Goal: Transaction & Acquisition: Purchase product/service

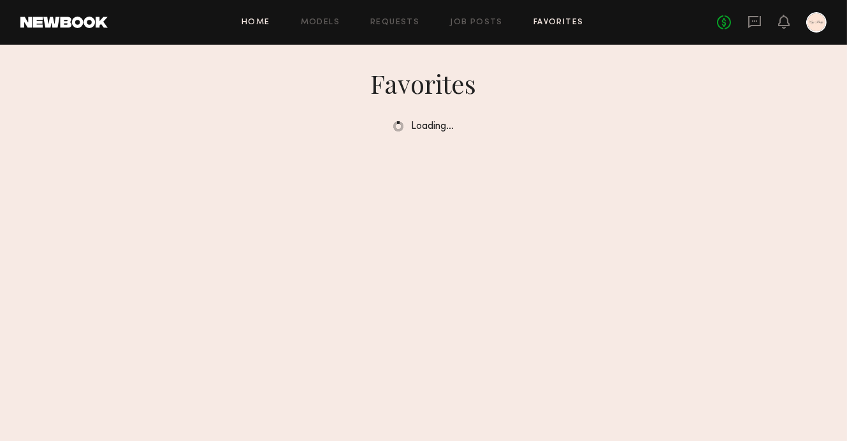
click at [259, 26] on link "Home" at bounding box center [256, 22] width 29 height 8
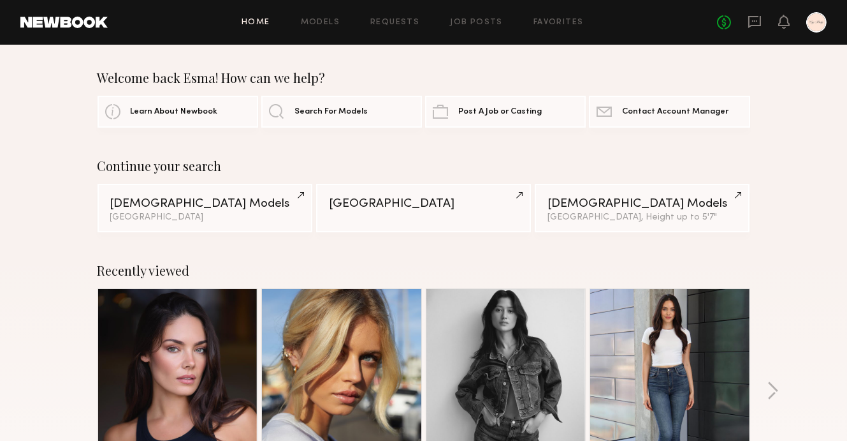
scroll to position [152, 0]
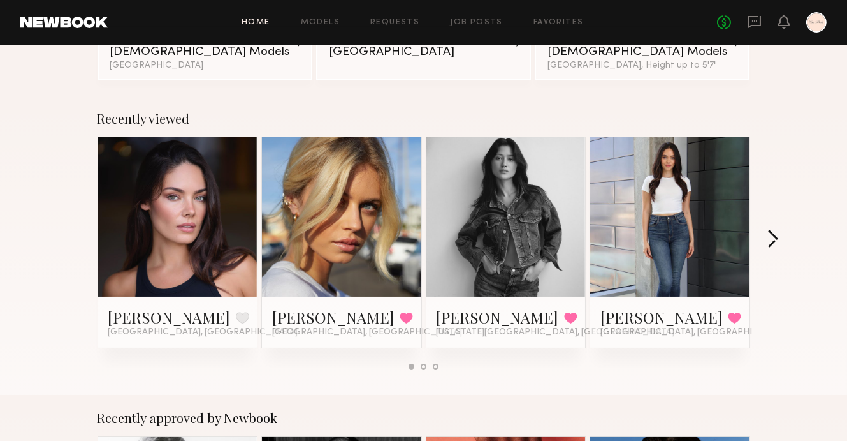
click at [772, 239] on button "button" at bounding box center [773, 240] width 12 height 21
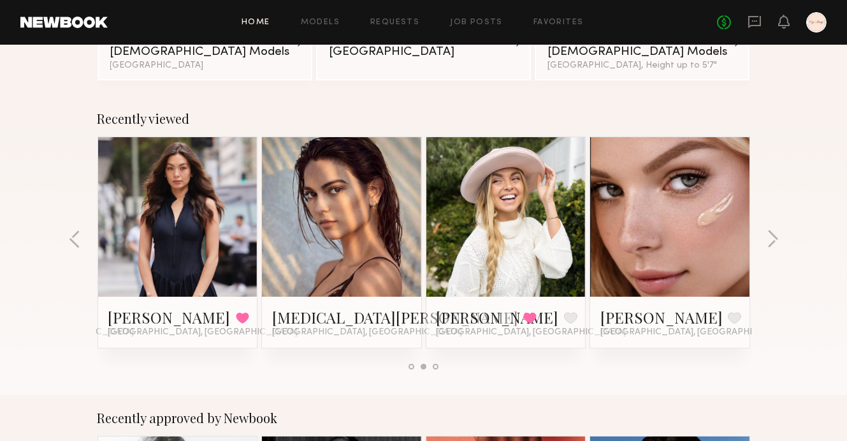
click at [377, 187] on link at bounding box center [342, 216] width 78 height 159
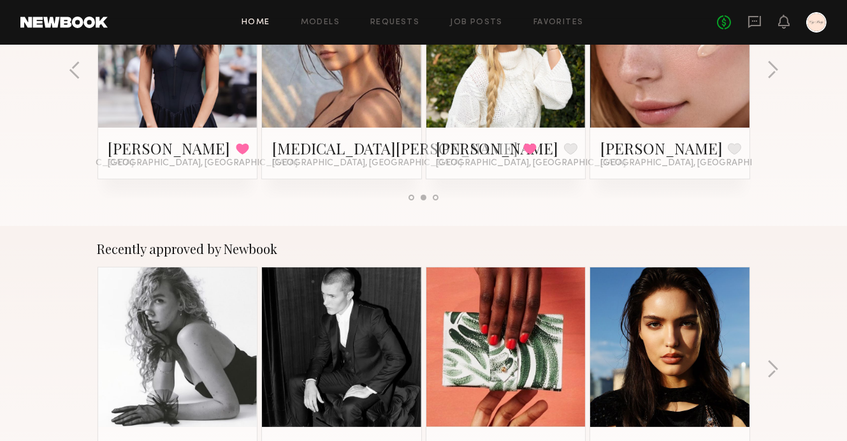
click at [329, 64] on link at bounding box center [342, 47] width 78 height 159
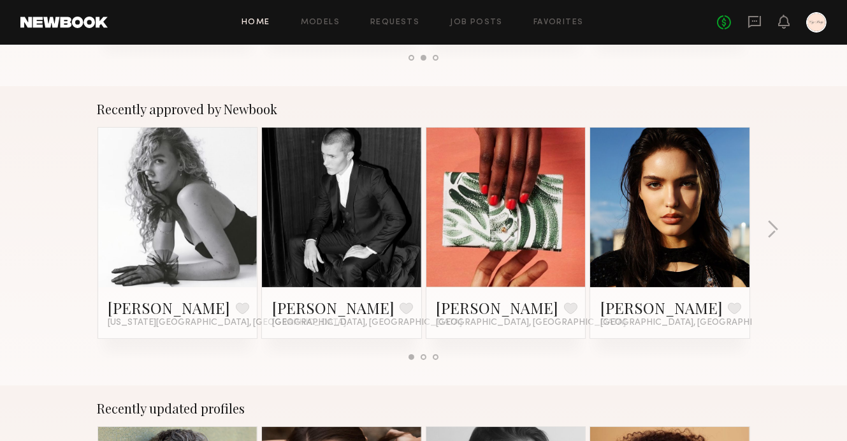
scroll to position [474, 0]
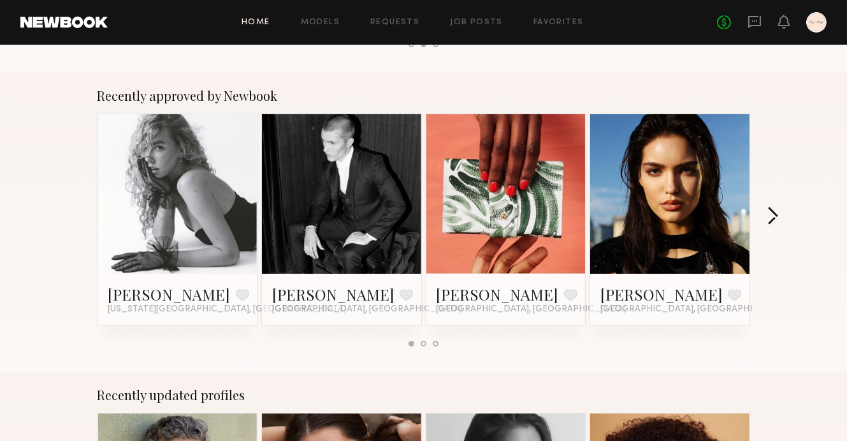
click at [770, 219] on button "button" at bounding box center [773, 217] width 12 height 21
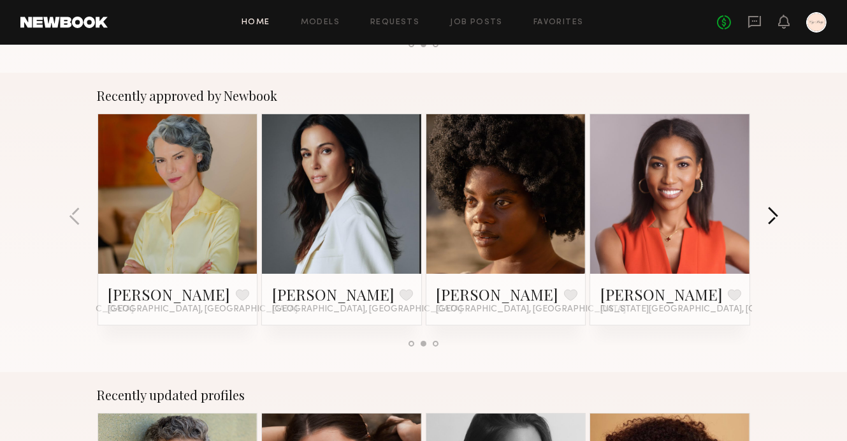
click at [770, 219] on button "button" at bounding box center [773, 217] width 12 height 21
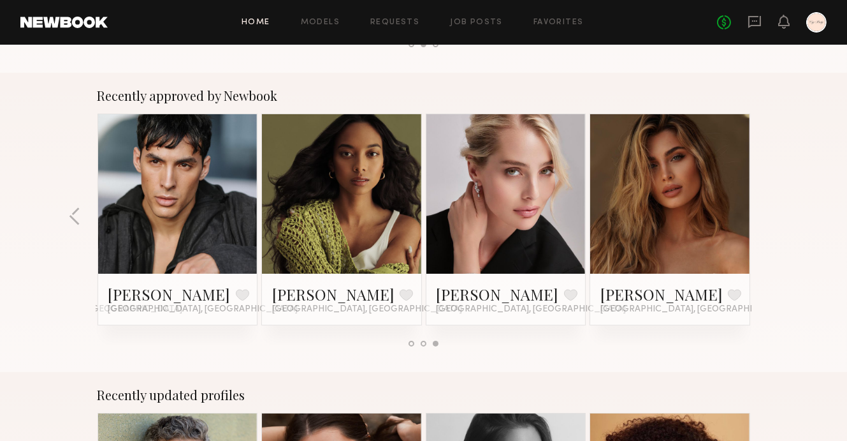
click at [770, 219] on div "Recently approved by Newbook [PERSON_NAME] Favorite [US_STATE][GEOGRAPHIC_DATA]…" at bounding box center [423, 222] width 847 height 299
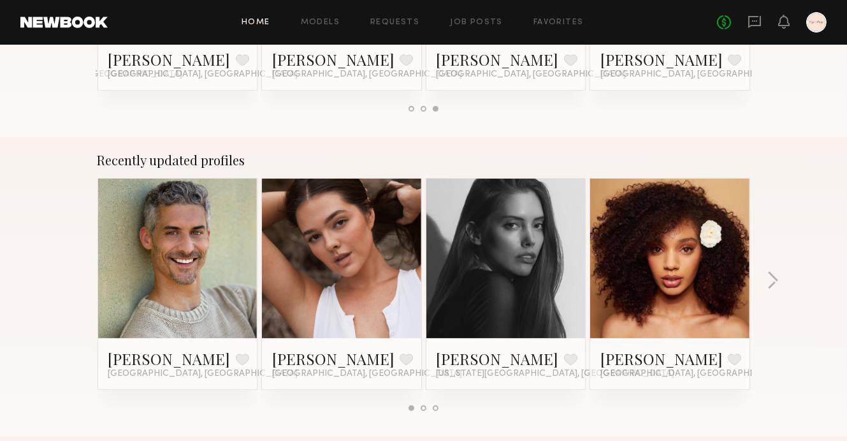
scroll to position [731, 0]
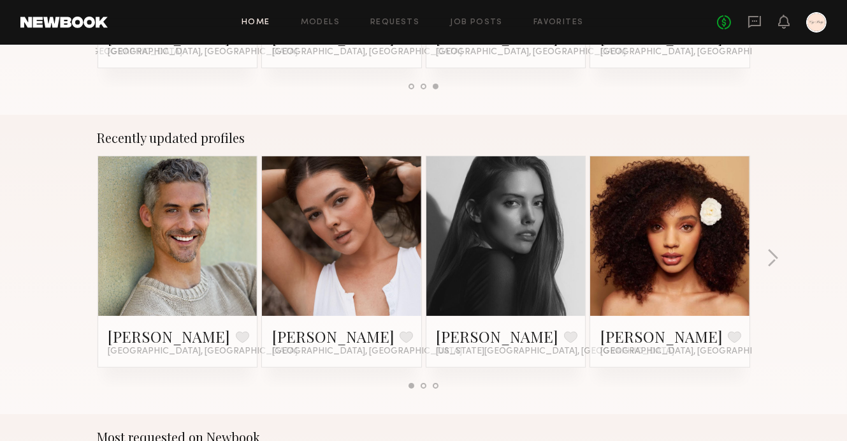
click at [562, 27] on div "Home Models Requests Job Posts Favorites Sign Out No fees up to $5,000" at bounding box center [467, 22] width 719 height 20
click at [562, 24] on link "Favorites" at bounding box center [559, 22] width 50 height 8
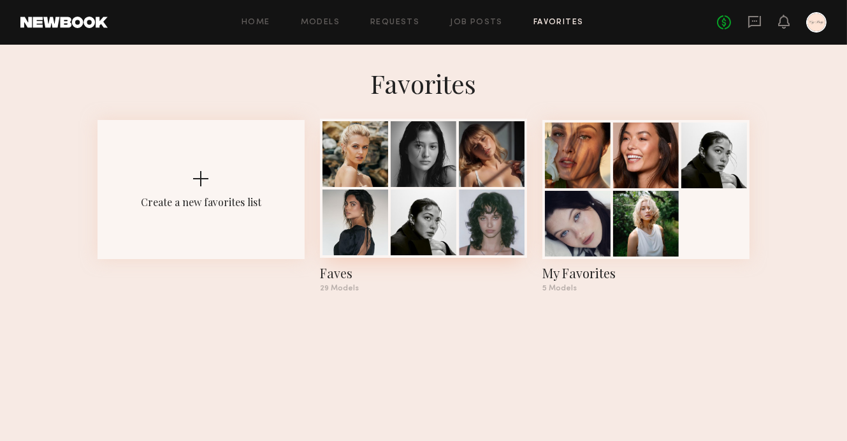
click at [424, 212] on div at bounding box center [424, 222] width 66 height 66
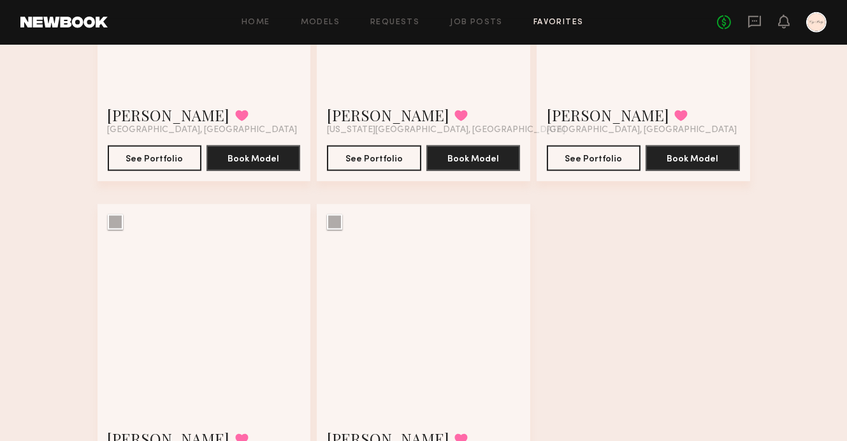
scroll to position [2958, 0]
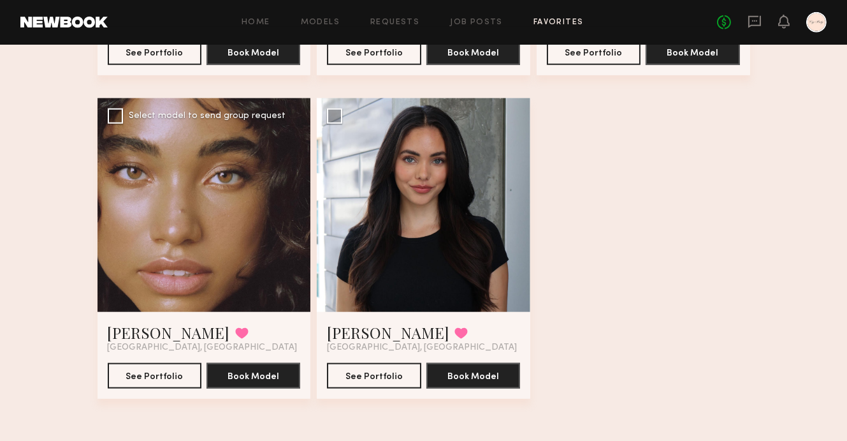
click at [212, 250] on div at bounding box center [205, 205] width 214 height 214
click at [260, 25] on link "Home" at bounding box center [256, 22] width 29 height 8
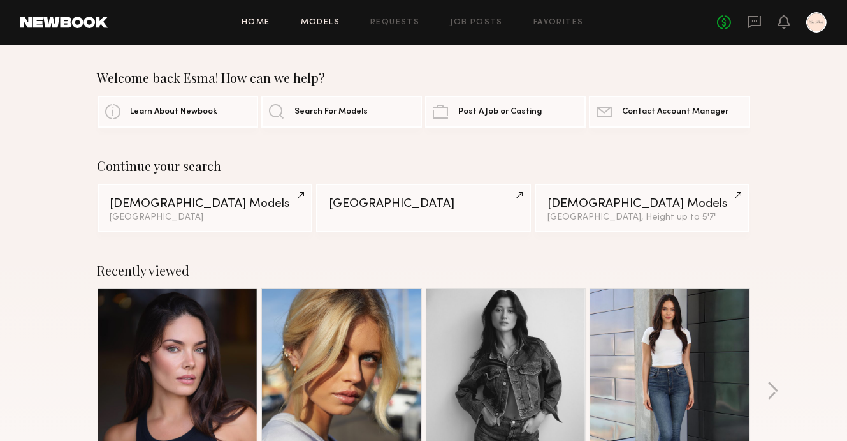
click at [340, 23] on link "Models" at bounding box center [320, 22] width 39 height 8
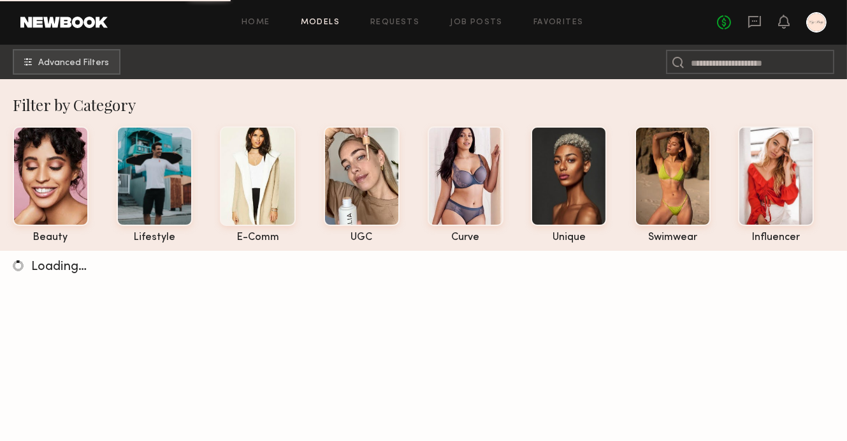
click at [96, 77] on nb-browse-subheader "Advanced Filters" at bounding box center [423, 62] width 847 height 34
click at [94, 69] on button "Advanced Filters" at bounding box center [67, 61] width 108 height 26
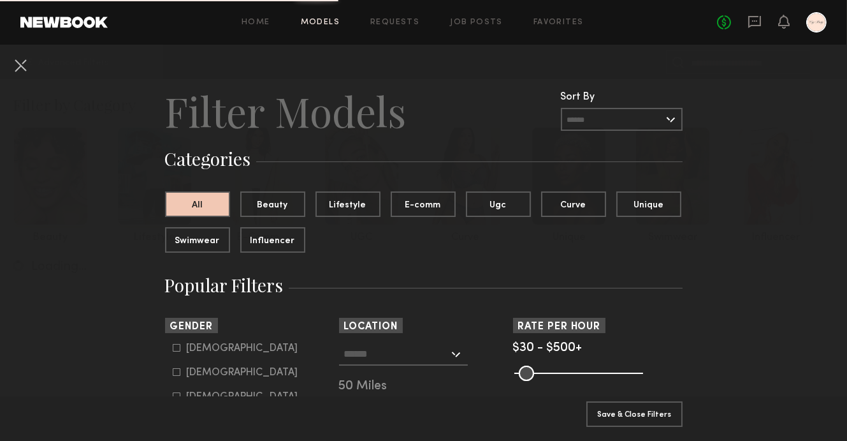
click at [383, 357] on input "text" at bounding box center [396, 353] width 105 height 22
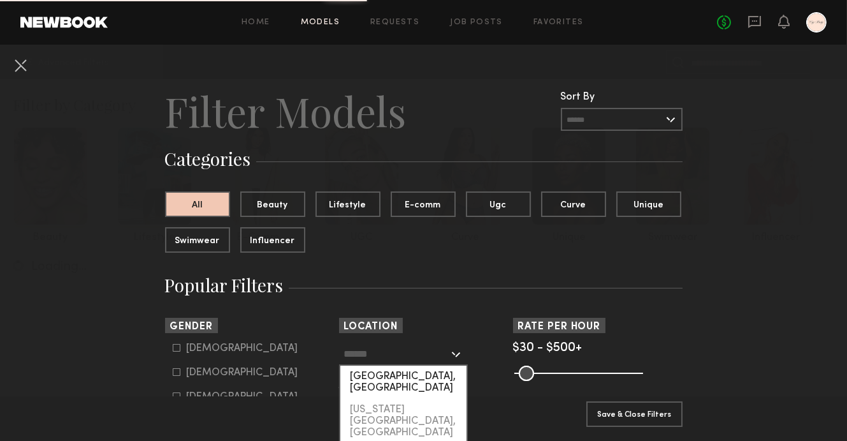
click at [383, 380] on div "[GEOGRAPHIC_DATA], [GEOGRAPHIC_DATA]" at bounding box center [403, 381] width 126 height 33
type input "**********"
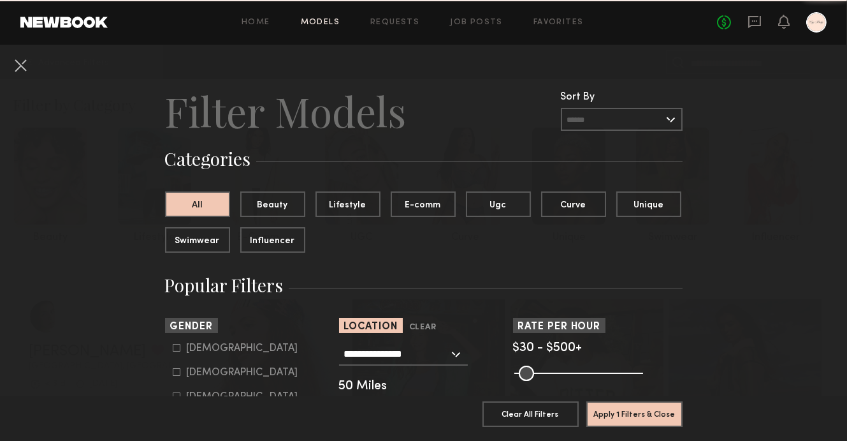
scroll to position [142, 0]
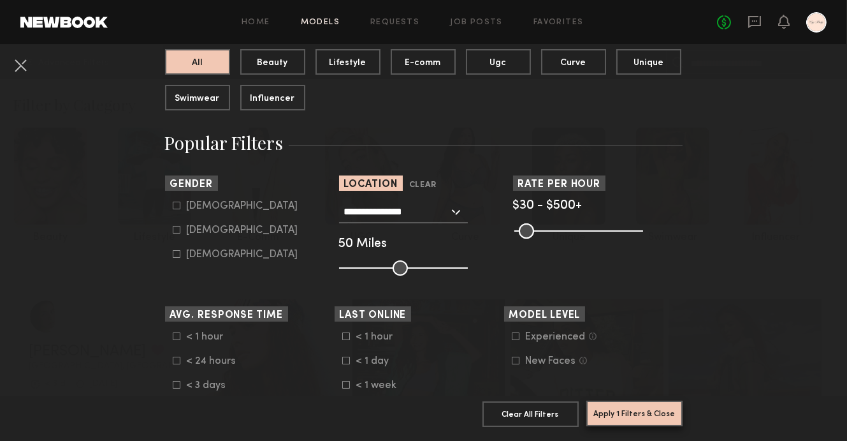
click at [633, 408] on button "Apply 1 Filters & Close" at bounding box center [635, 413] width 96 height 26
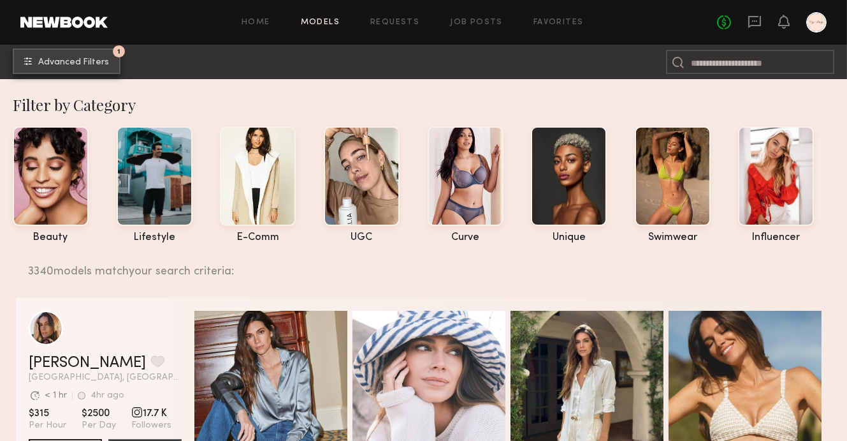
click at [95, 59] on span "Advanced Filters" at bounding box center [73, 62] width 71 height 9
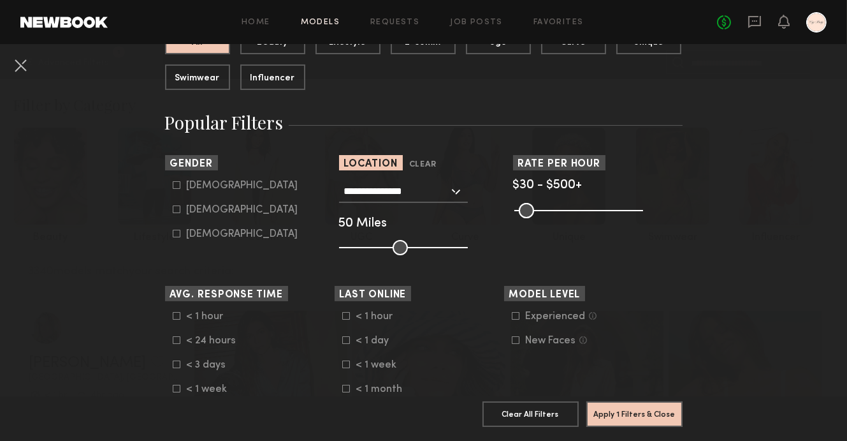
scroll to position [176, 0]
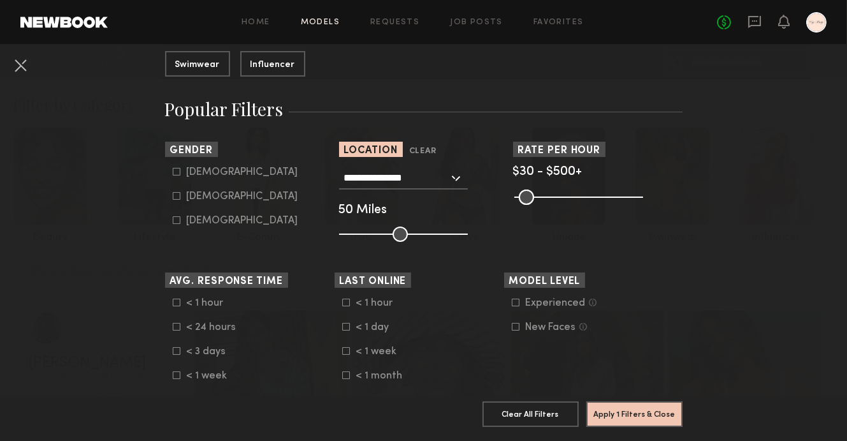
click at [179, 189] on form "[DEMOGRAPHIC_DATA] [DEMOGRAPHIC_DATA] [DEMOGRAPHIC_DATA]" at bounding box center [254, 196] width 162 height 60
click at [179, 192] on icon at bounding box center [177, 196] width 8 height 8
type input "**"
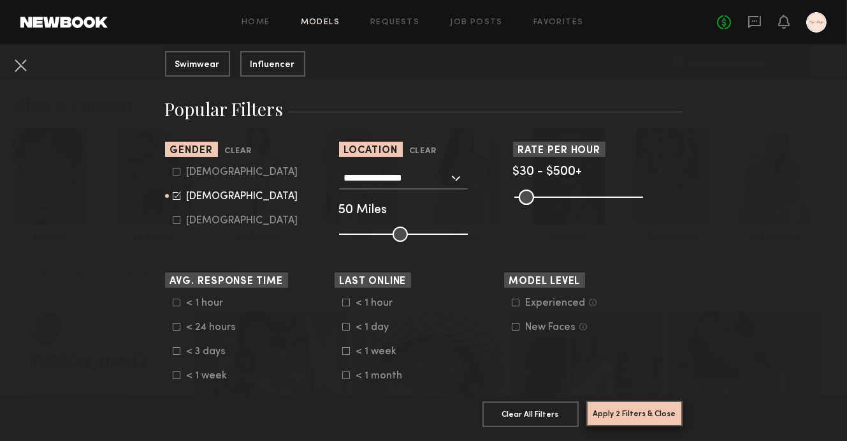
click at [611, 420] on button "Apply 2 Filters & Close" at bounding box center [635, 413] width 96 height 26
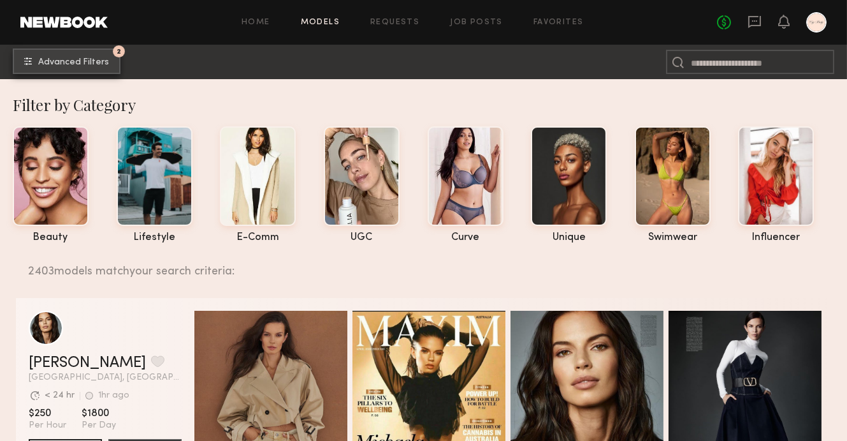
click at [79, 61] on span "Advanced Filters" at bounding box center [73, 62] width 71 height 9
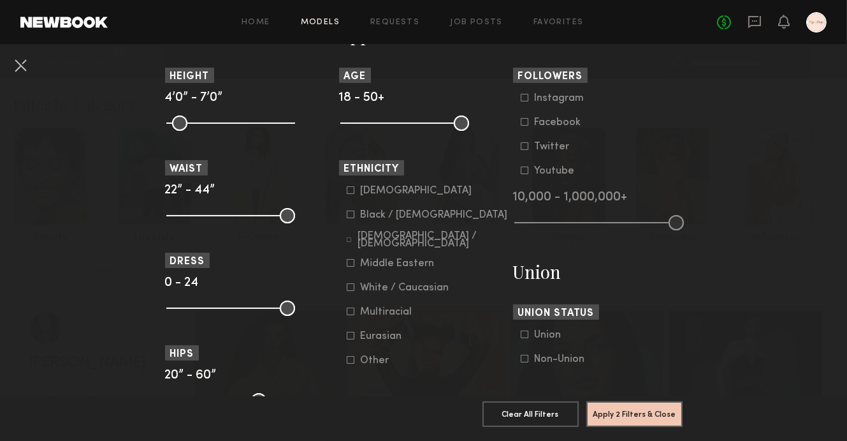
scroll to position [553, 0]
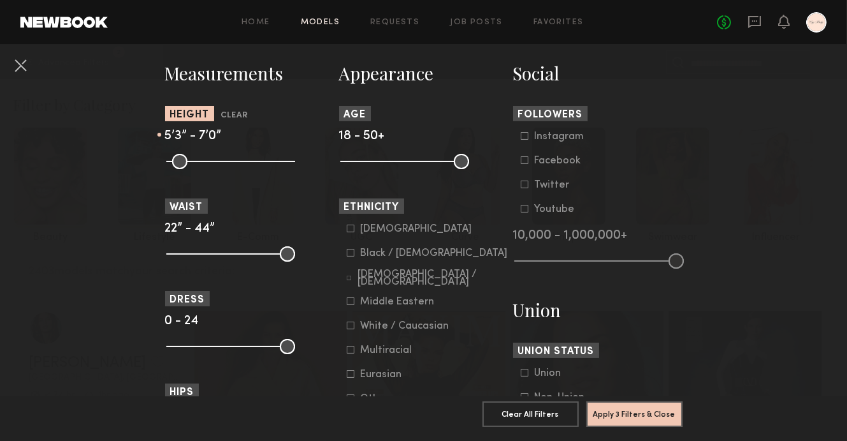
drag, startPoint x: 170, startPoint y: 160, endPoint x: 221, endPoint y: 165, distance: 50.6
type input "**"
click at [221, 165] on input "range" at bounding box center [230, 161] width 129 height 15
drag, startPoint x: 288, startPoint y: 163, endPoint x: 233, endPoint y: 154, distance: 55.6
type input "**"
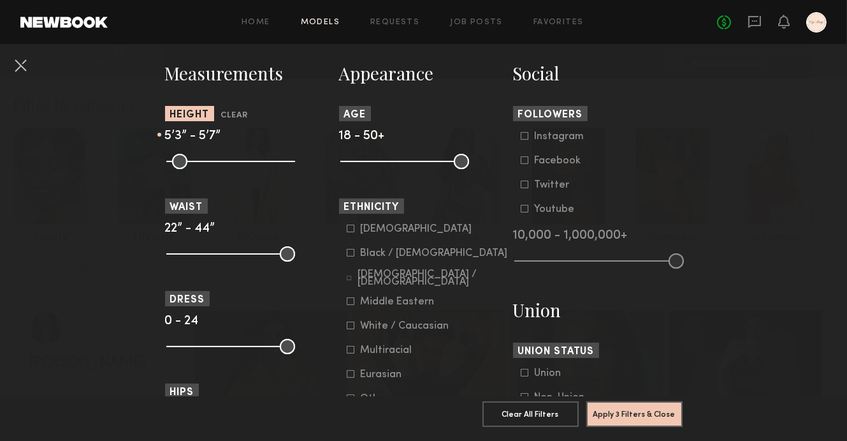
click at [233, 154] on input "range" at bounding box center [230, 161] width 129 height 15
click at [646, 418] on button "Apply 3 Filters & Close" at bounding box center [635, 413] width 96 height 26
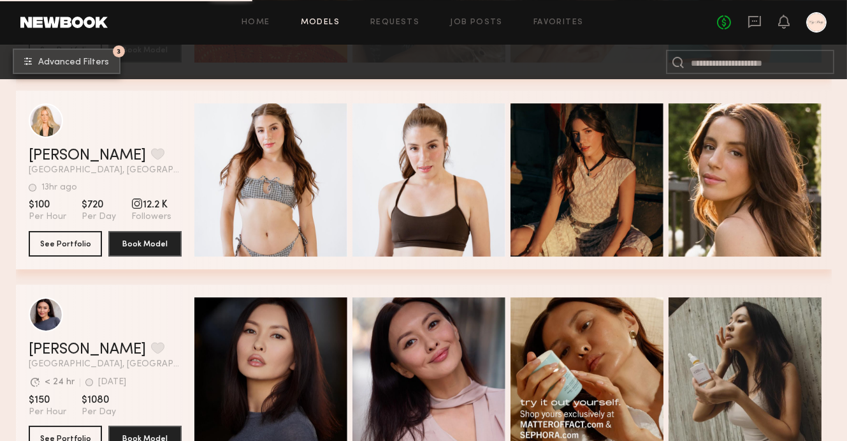
scroll to position [27801, 0]
